Goal: Book appointment/travel/reservation

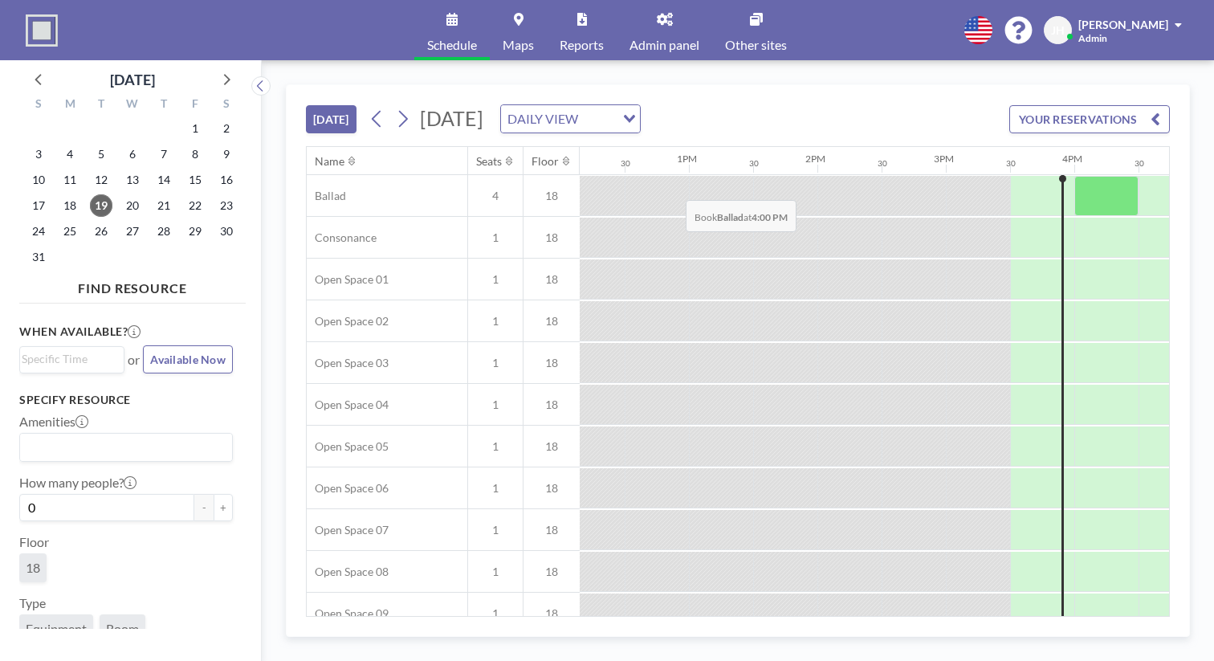
scroll to position [0, 1566]
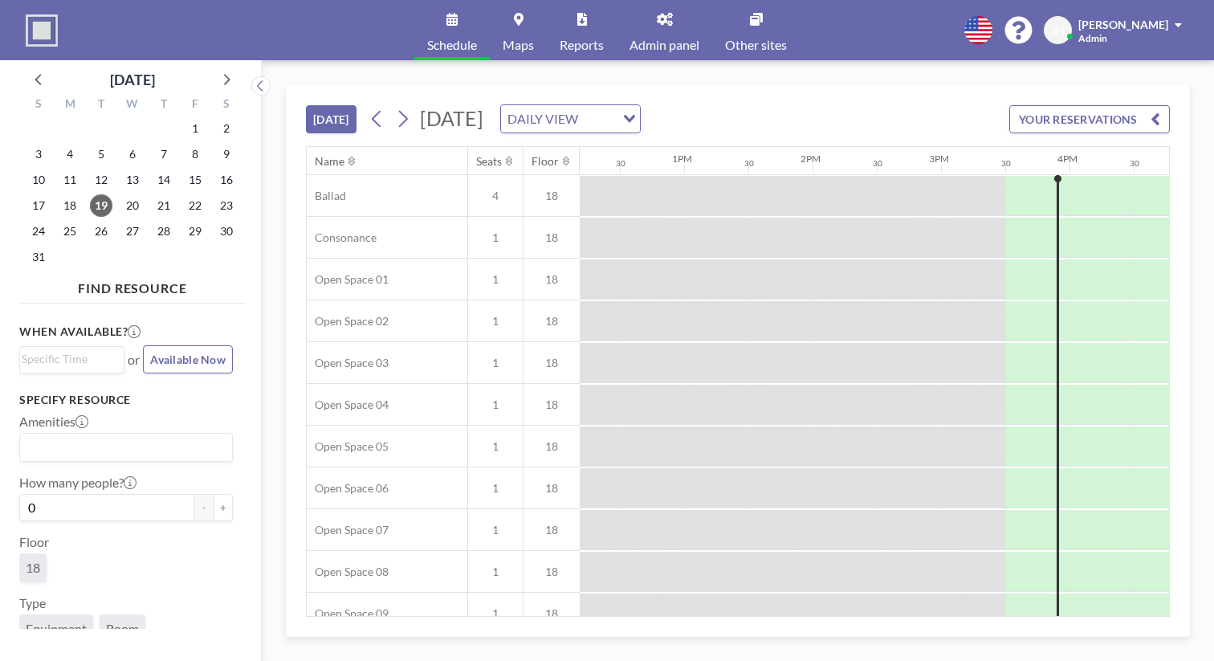
click at [315, 154] on div "Name" at bounding box center [330, 161] width 30 height 14
click at [349, 156] on icon at bounding box center [352, 161] width 6 height 10
click at [547, 20] on link "Maps" at bounding box center [518, 30] width 57 height 60
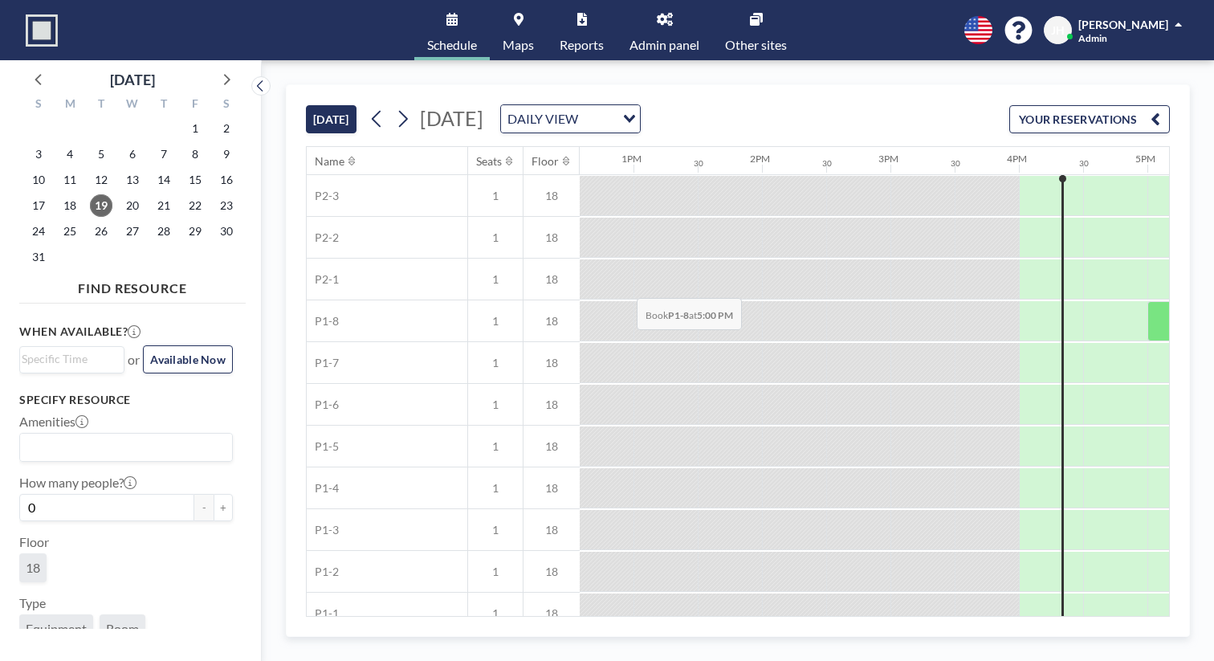
scroll to position [0, 1618]
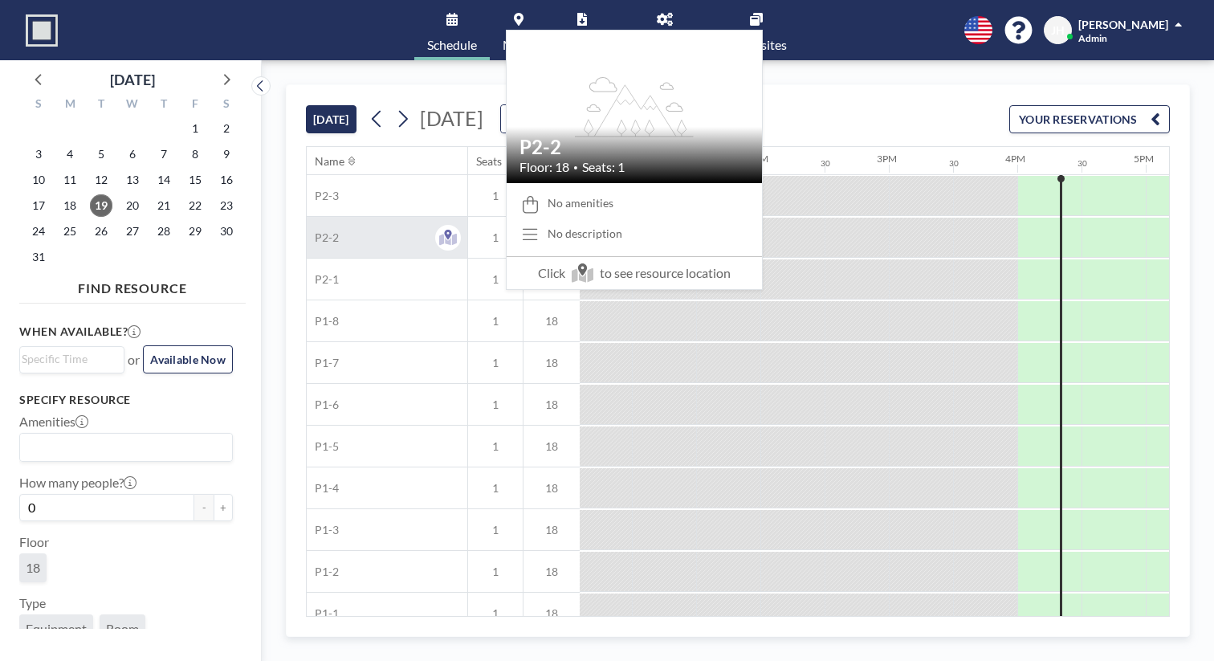
click at [318, 217] on div "P2-2" at bounding box center [387, 237] width 161 height 41
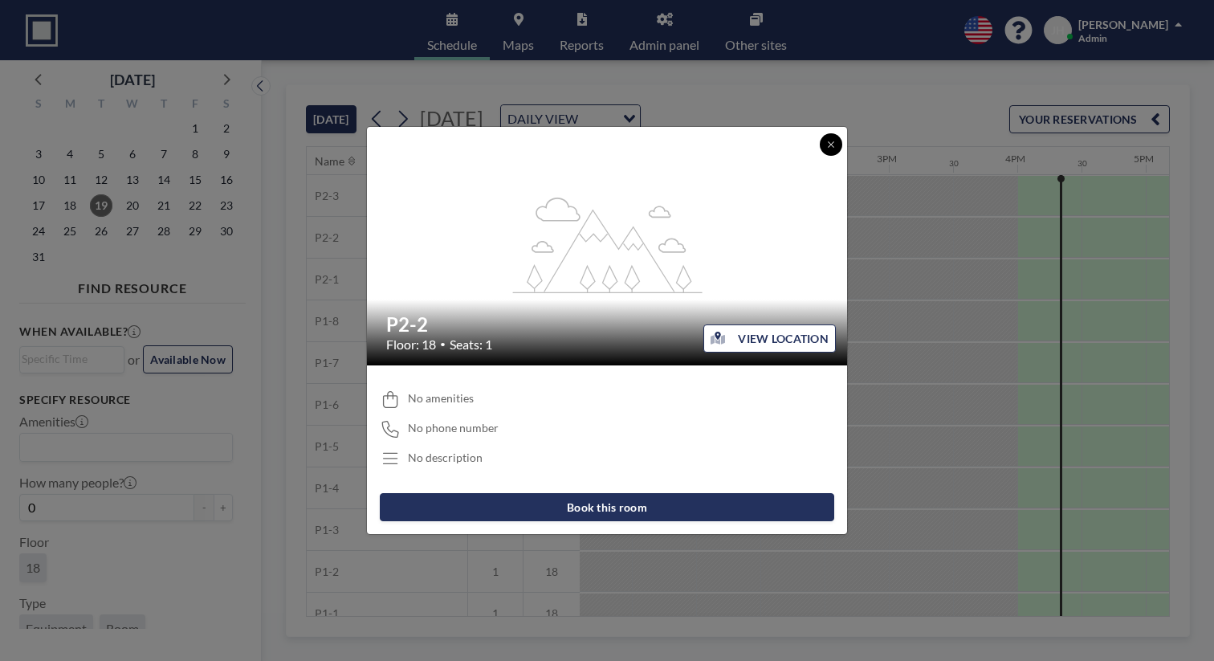
click at [820, 156] on button at bounding box center [831, 144] width 22 height 22
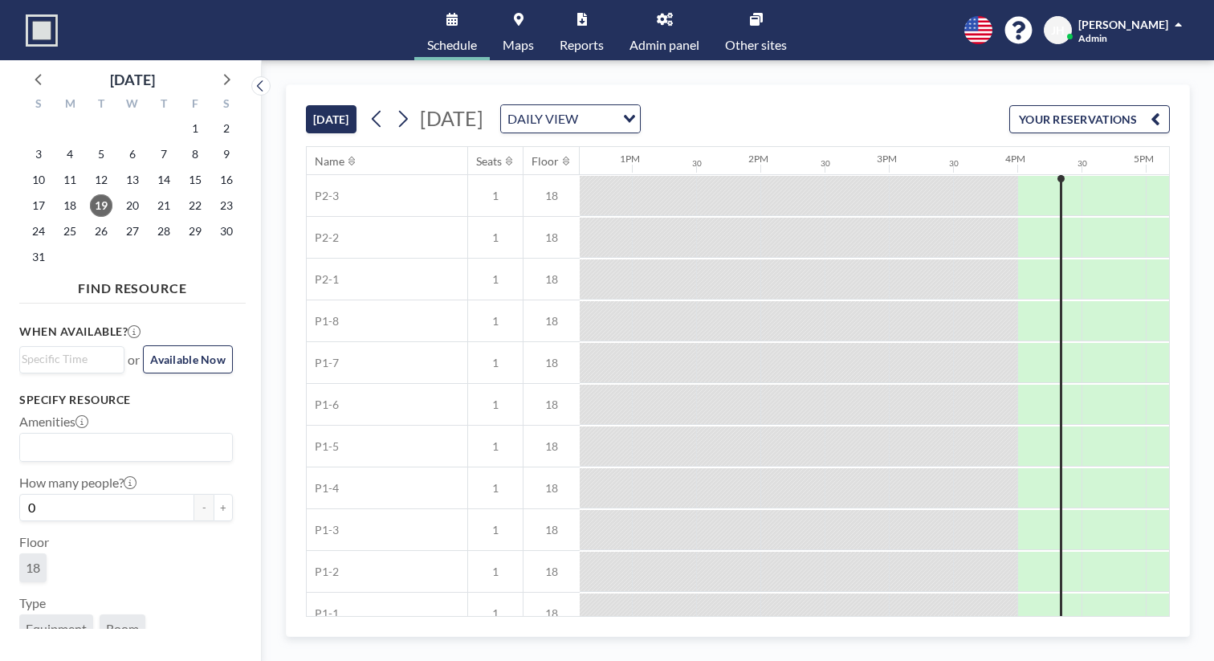
click at [665, 22] on link "Admin panel" at bounding box center [665, 30] width 96 height 60
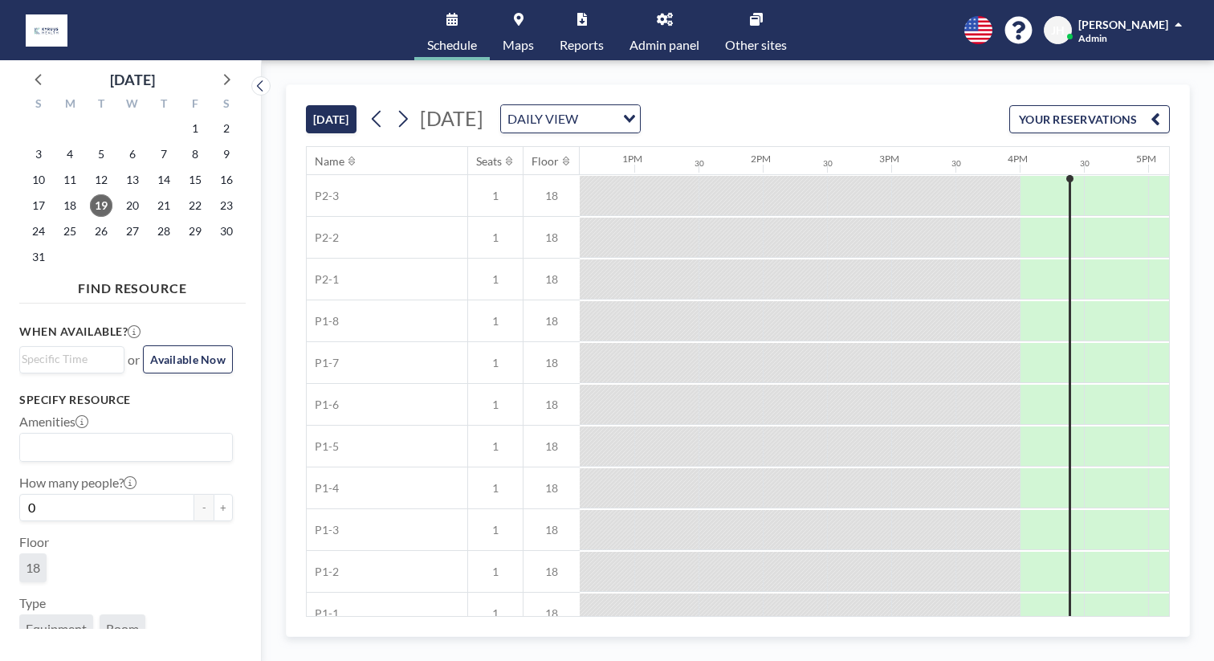
scroll to position [0, 1618]
click at [1082, 218] on div at bounding box center [1114, 238] width 64 height 40
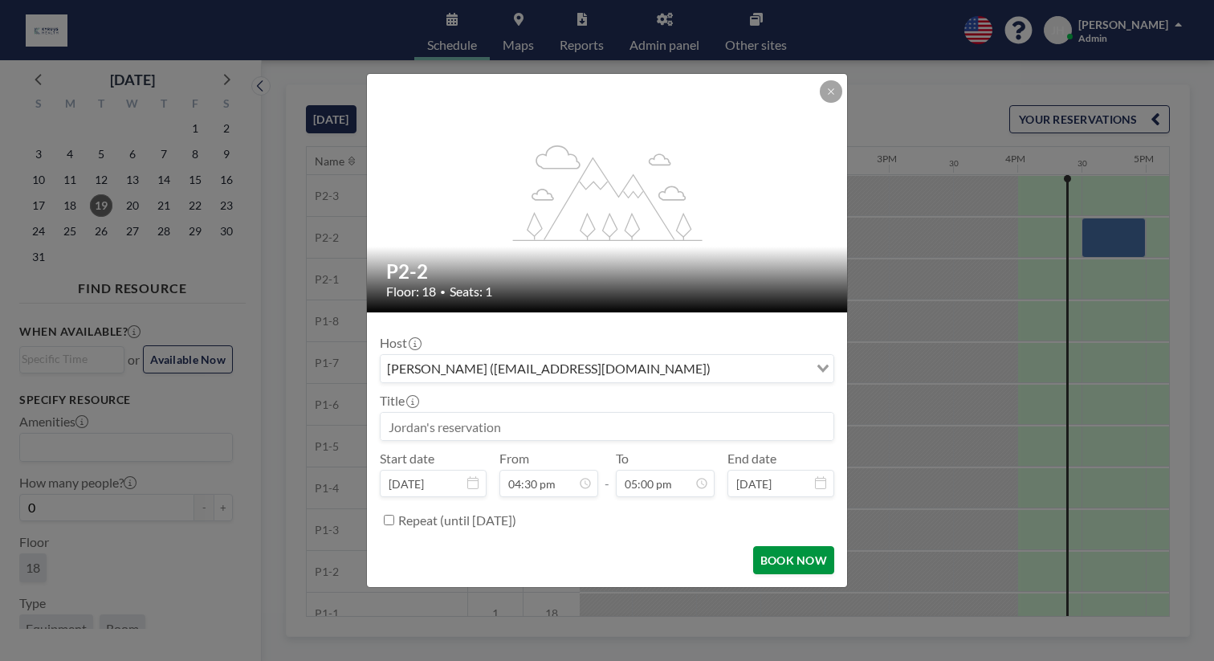
click at [757, 546] on button "BOOK NOW" at bounding box center [793, 560] width 81 height 28
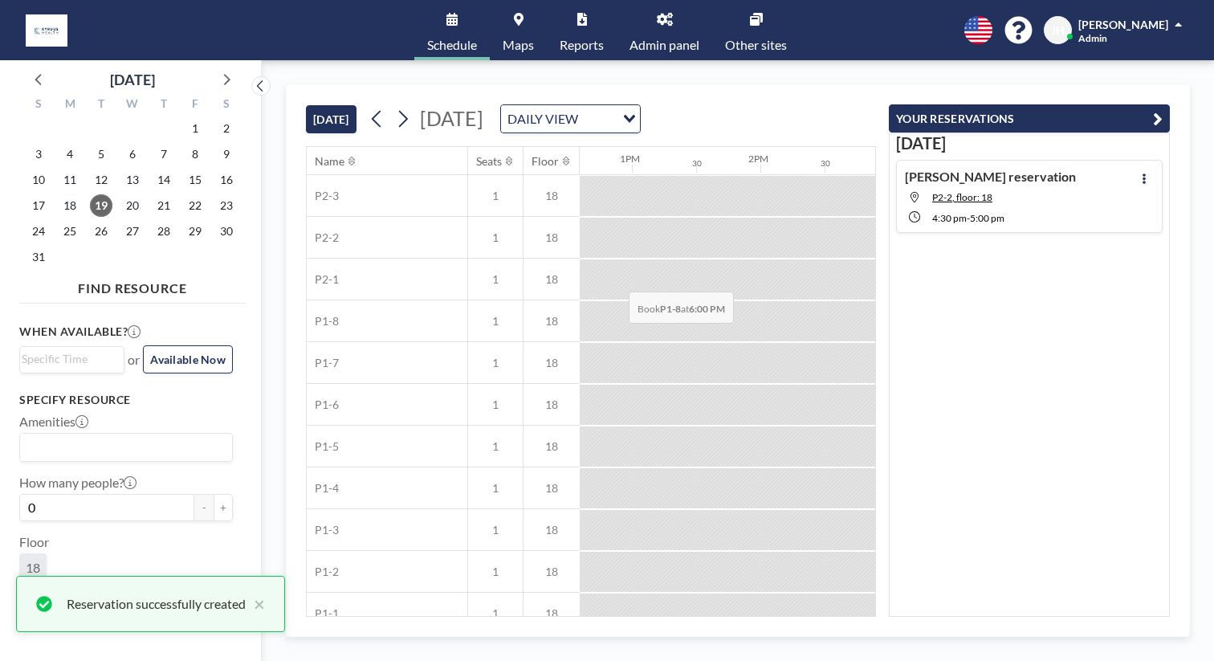
scroll to position [0, 0]
click at [1082, 218] on div at bounding box center [1114, 238] width 64 height 40
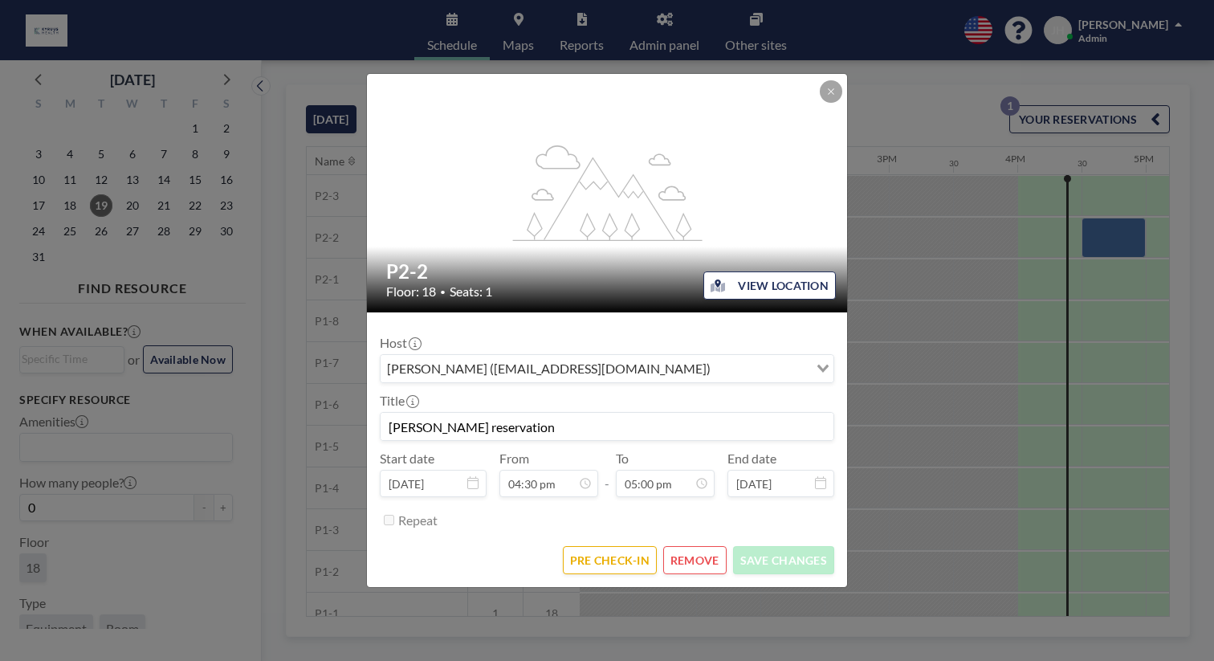
scroll to position [871, 0]
click at [677, 546] on button "REMOVE" at bounding box center [694, 560] width 63 height 28
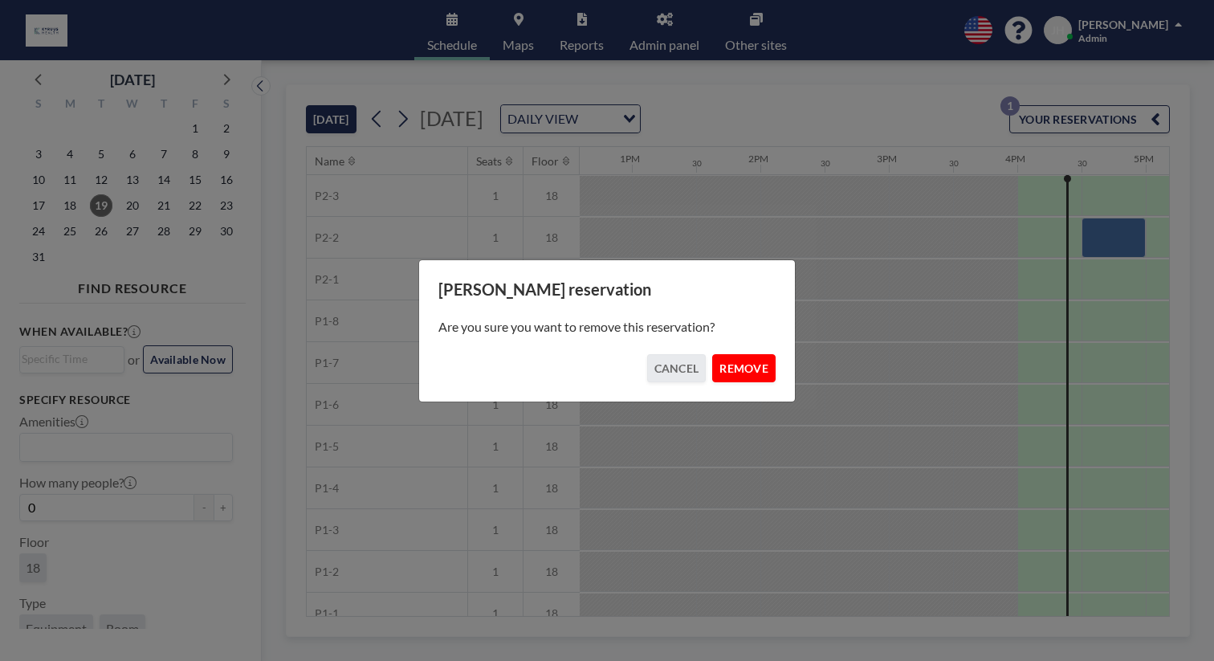
click at [712, 354] on button "REMOVE" at bounding box center [743, 368] width 63 height 28
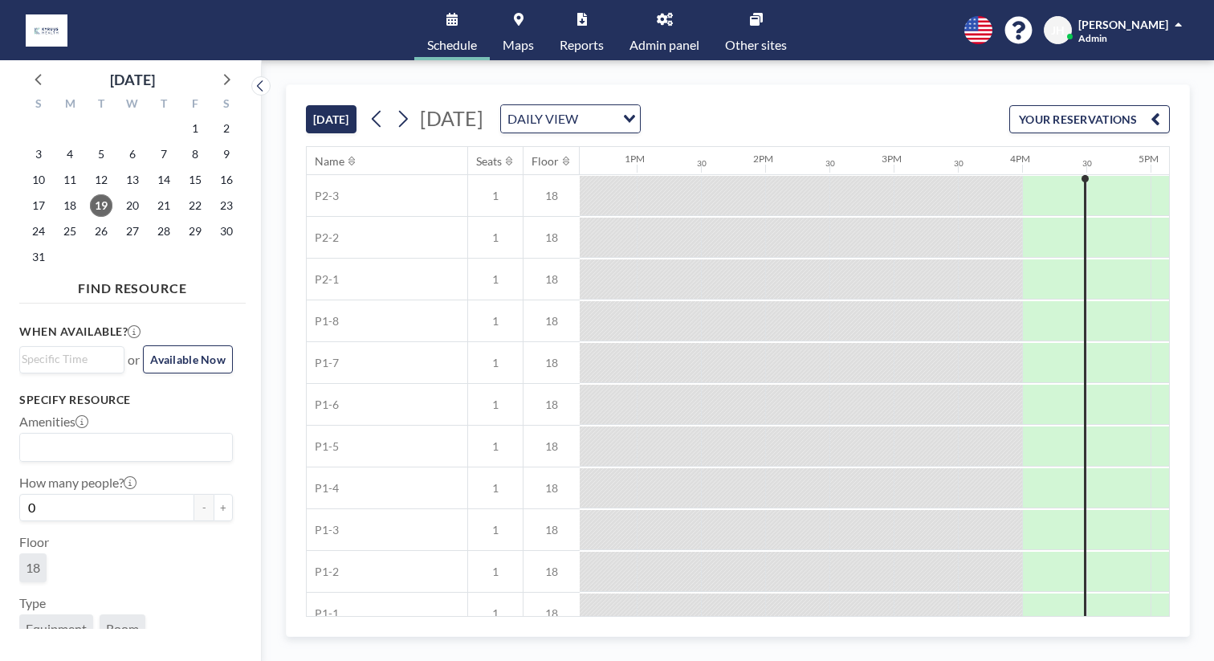
scroll to position [0, 1618]
click at [547, 9] on link "Maps" at bounding box center [518, 30] width 57 height 60
